Goal: Task Accomplishment & Management: Manage account settings

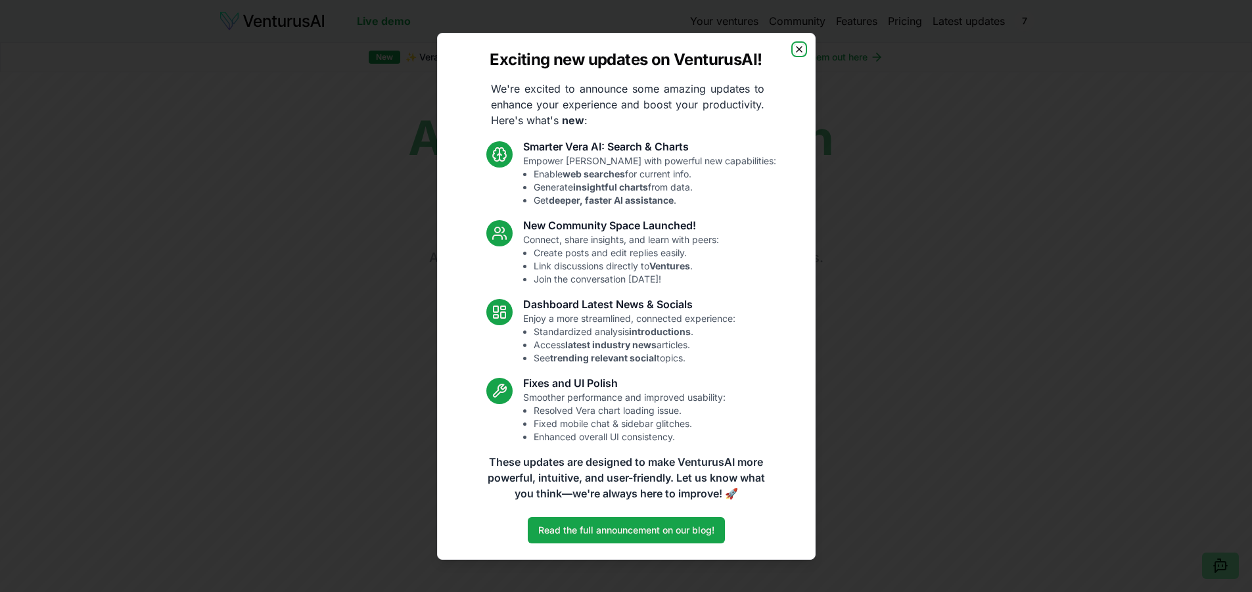
click at [801, 47] on icon "button" at bounding box center [799, 49] width 5 height 5
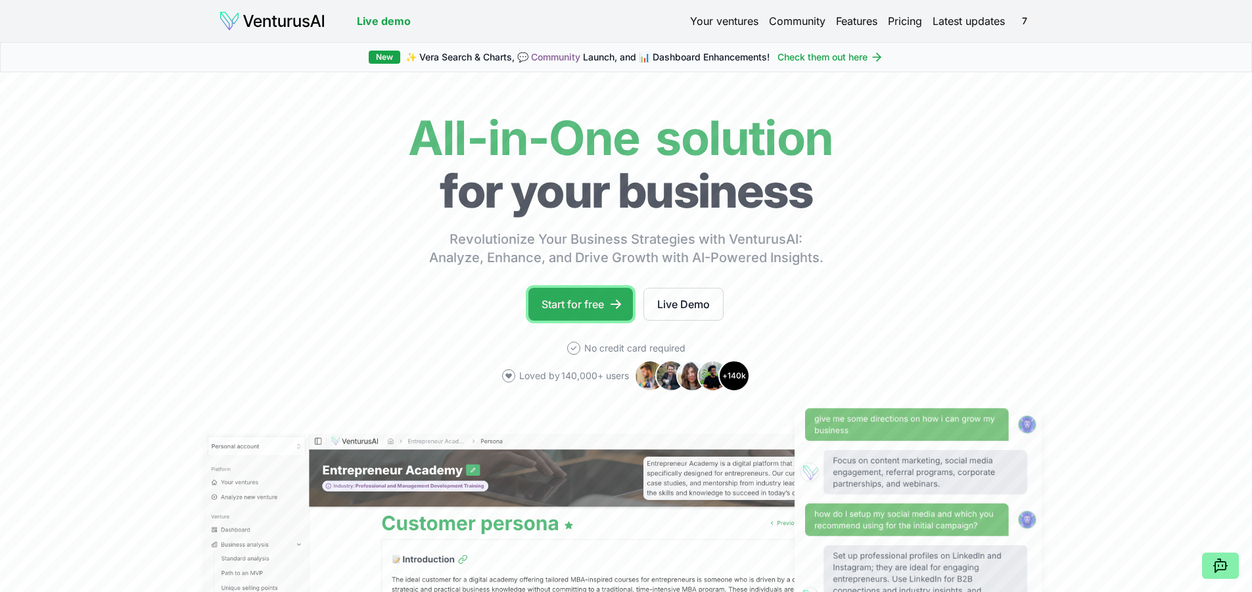
click at [579, 301] on link "Start for free" at bounding box center [580, 304] width 105 height 33
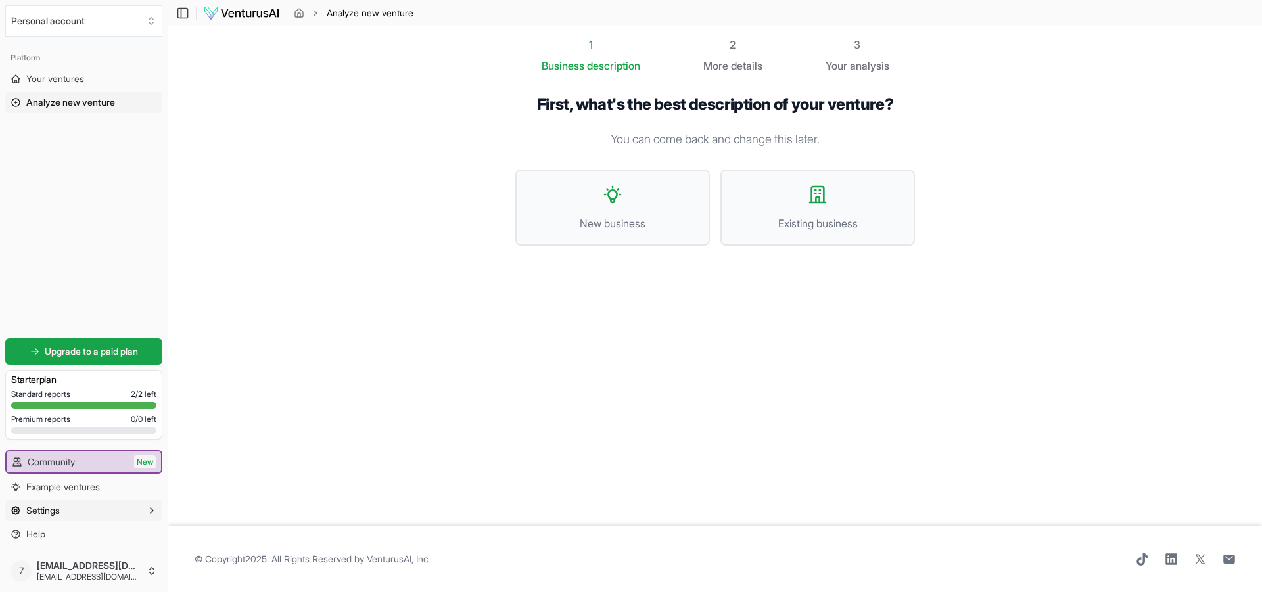
click at [98, 506] on button "Settings" at bounding box center [83, 510] width 157 height 21
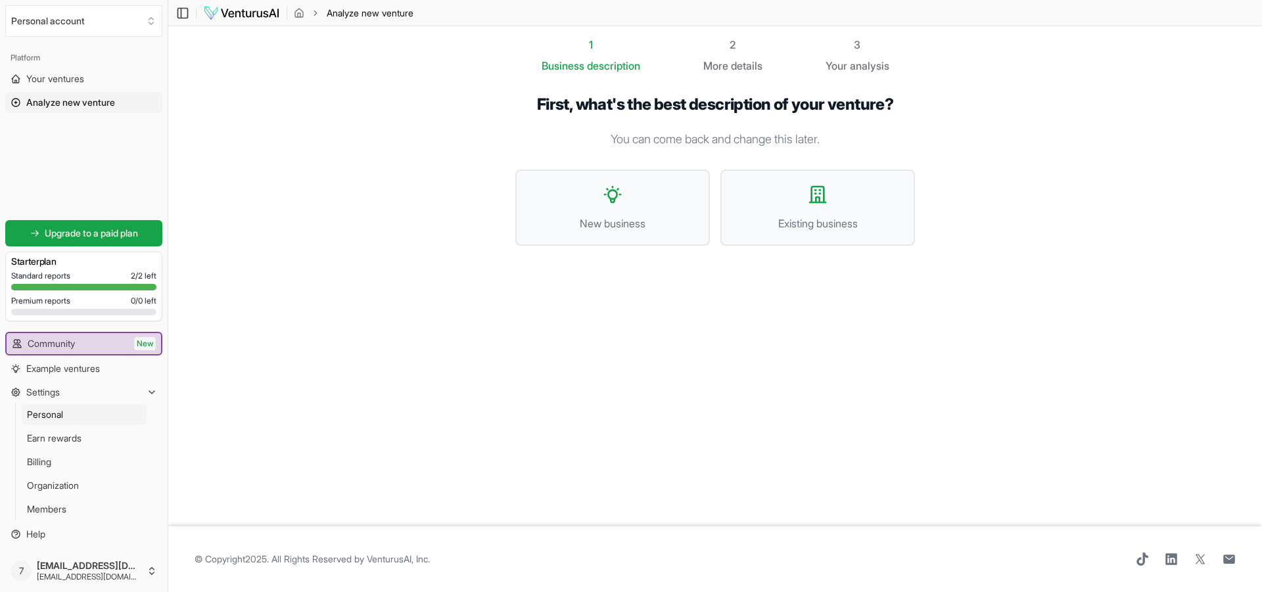
click at [70, 412] on link "Personal" at bounding box center [84, 414] width 125 height 21
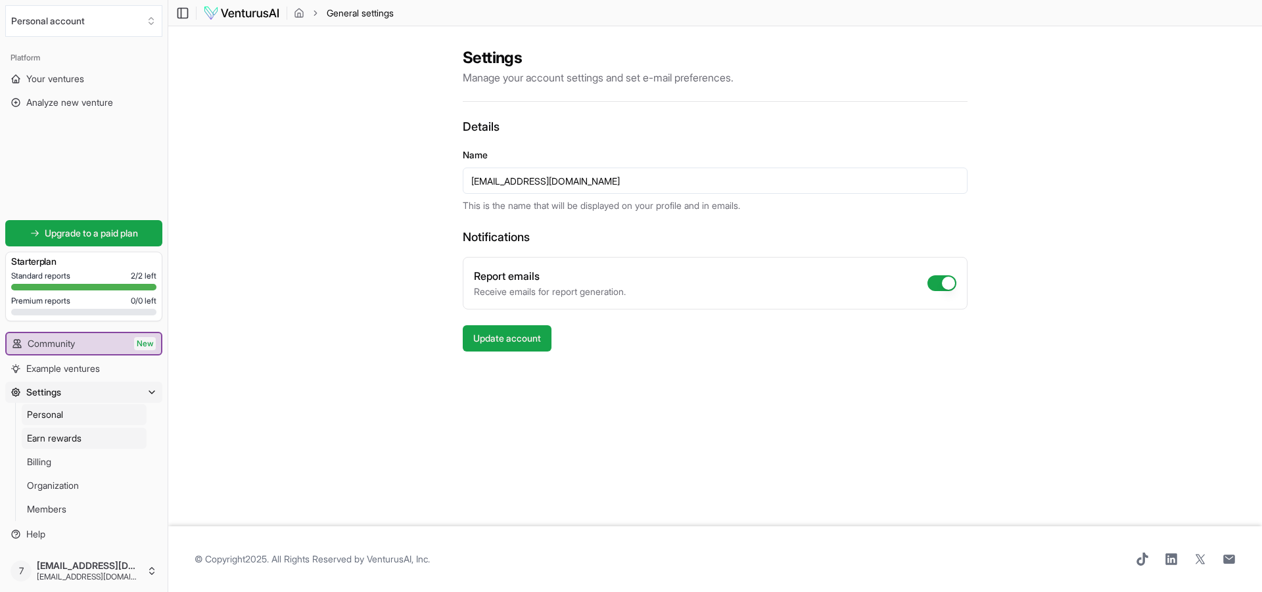
click at [76, 432] on span "Earn rewards" at bounding box center [54, 438] width 55 height 13
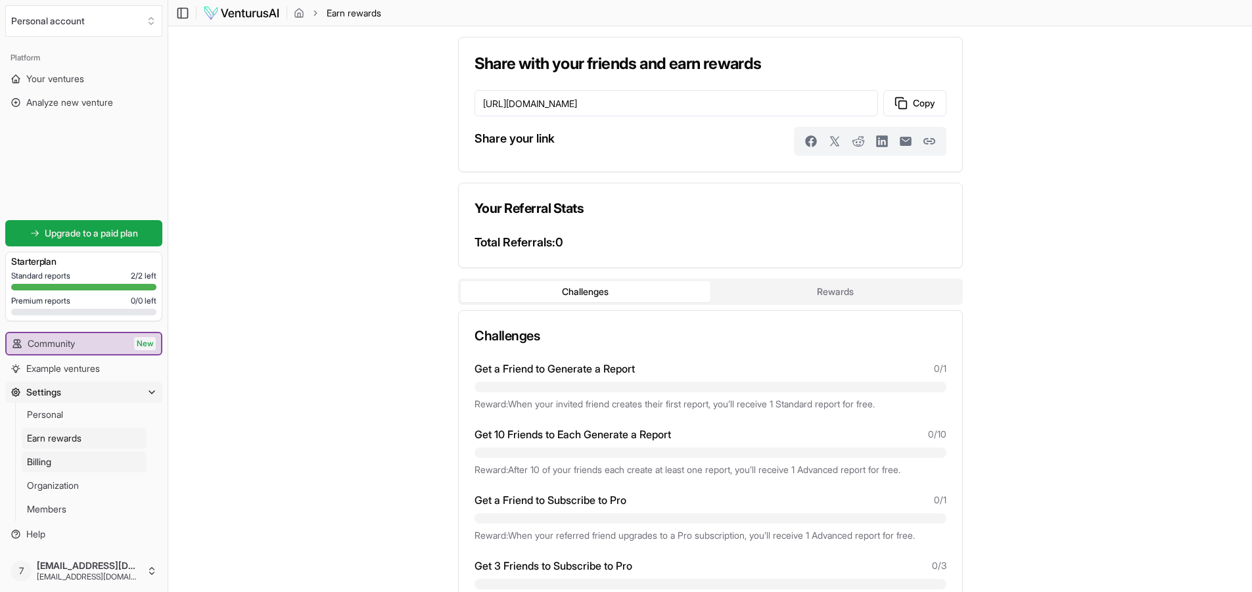
click at [70, 462] on link "Billing" at bounding box center [84, 462] width 125 height 21
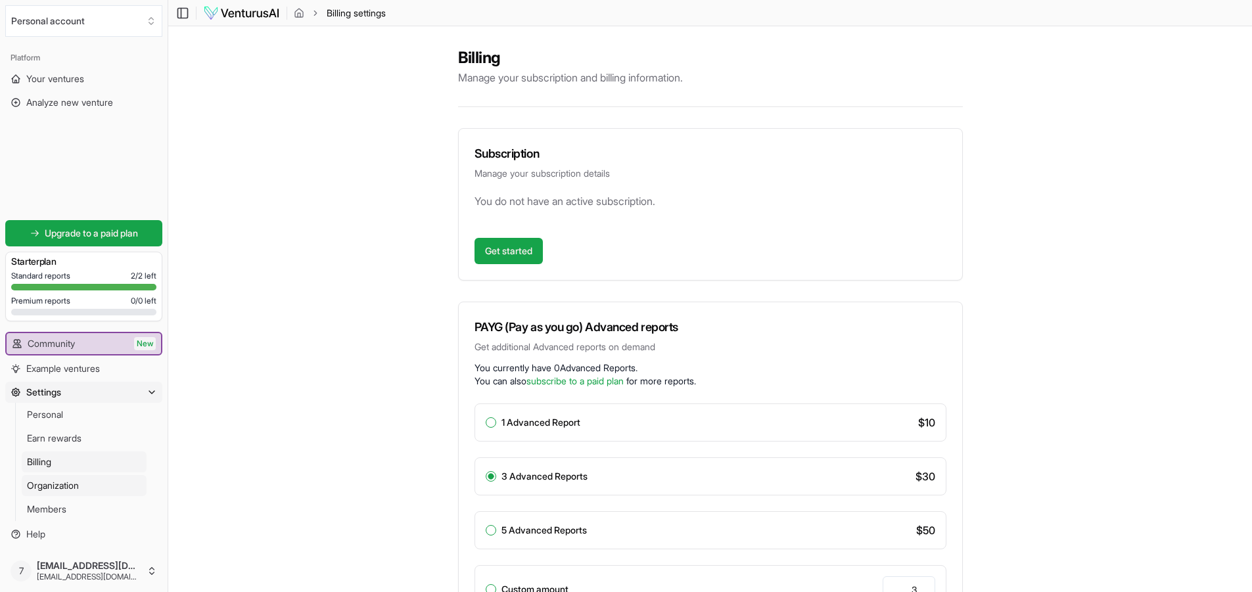
click at [74, 490] on span "Organization" at bounding box center [53, 485] width 52 height 13
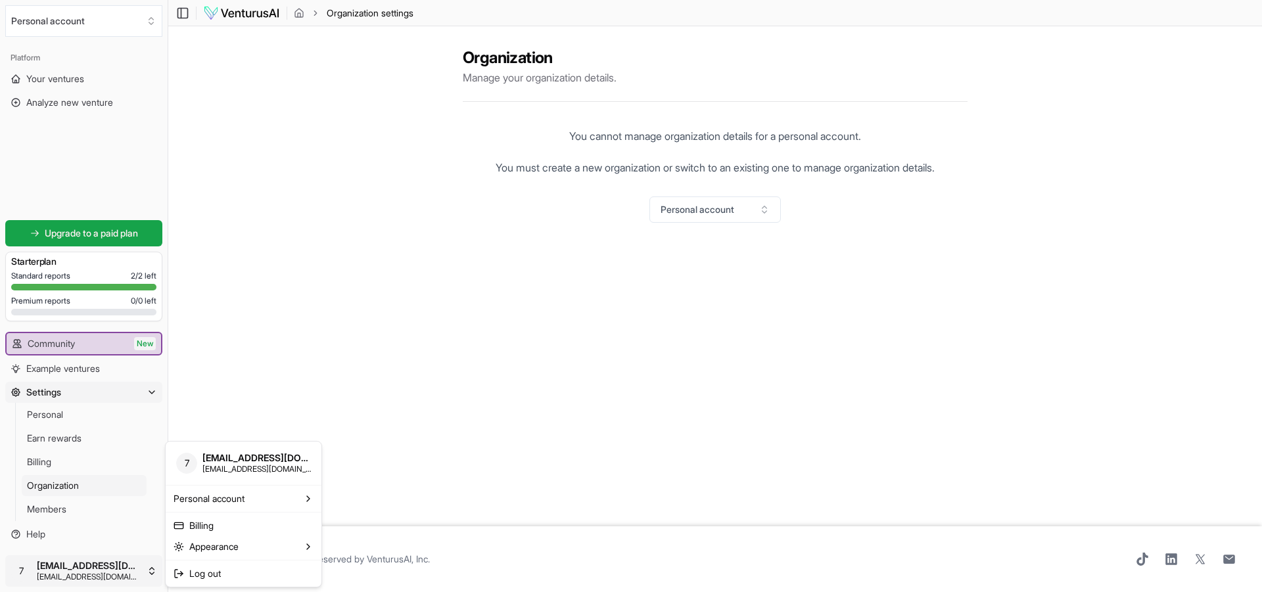
click at [79, 574] on html "Personal account Platform Your ventures Analyze new venture Get started for fre…" at bounding box center [631, 296] width 1262 height 592
click at [239, 503] on span "Personal account" at bounding box center [209, 498] width 71 height 13
click at [381, 505] on div "[EMAIL_ADDRESS][DOMAIN_NAME]" at bounding box center [409, 512] width 175 height 21
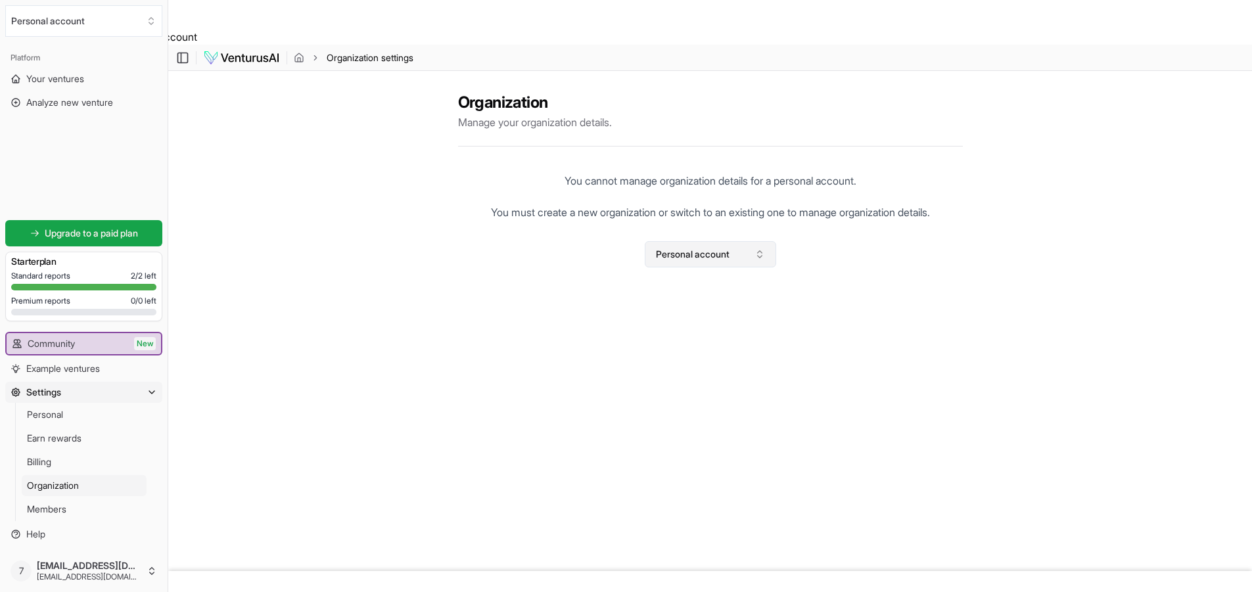
click at [695, 260] on button "Personal account" at bounding box center [710, 254] width 131 height 26
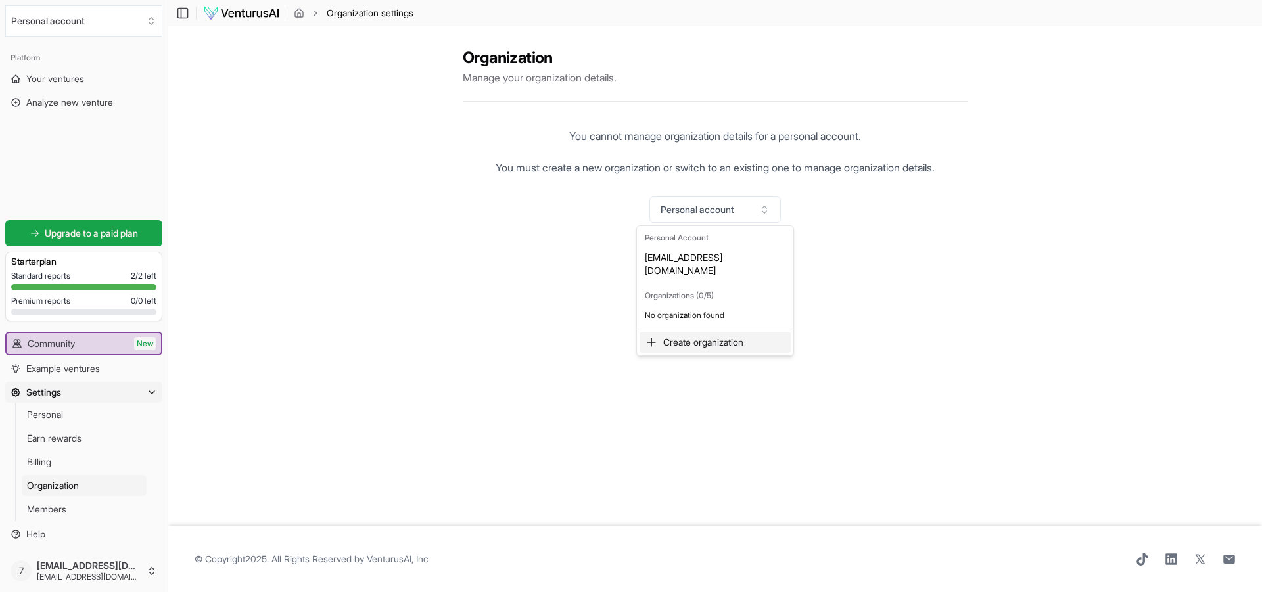
click at [53, 502] on html "Personal account Platform Your ventures Analyze new venture Get started for fre…" at bounding box center [631, 296] width 1262 height 592
click at [51, 503] on span "Members" at bounding box center [46, 509] width 39 height 13
